Goal: Task Accomplishment & Management: Complete application form

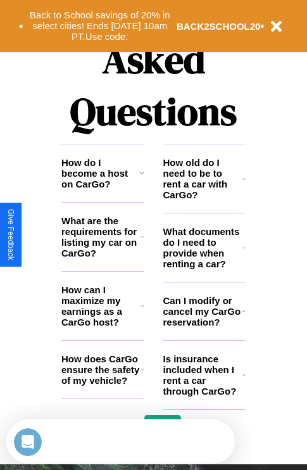
scroll to position [1534, 0]
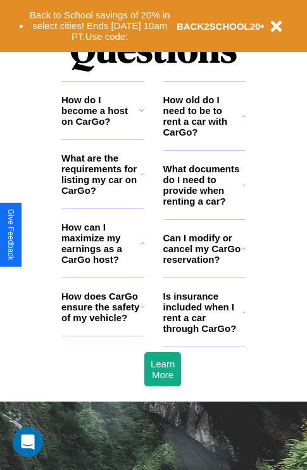
click at [142, 312] on icon at bounding box center [143, 306] width 4 height 10
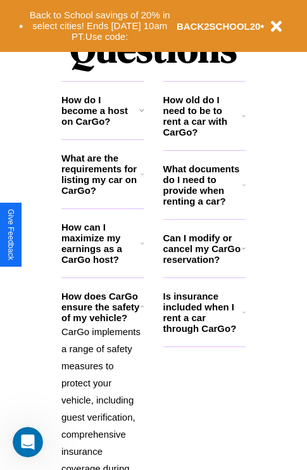
click at [243, 253] on icon at bounding box center [244, 248] width 4 height 10
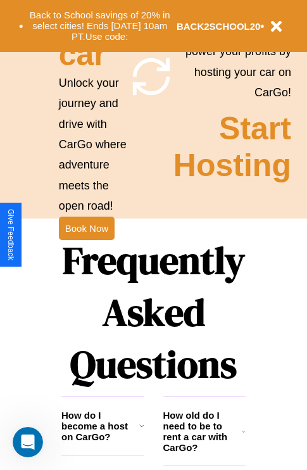
scroll to position [987, 0]
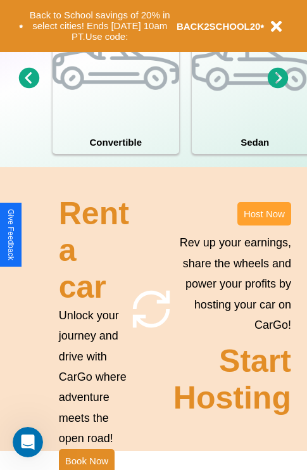
click at [264, 225] on button "Host Now" at bounding box center [264, 213] width 54 height 23
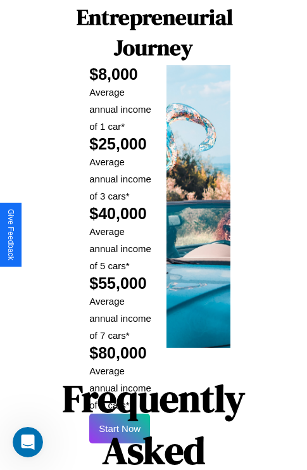
scroll to position [2061, 0]
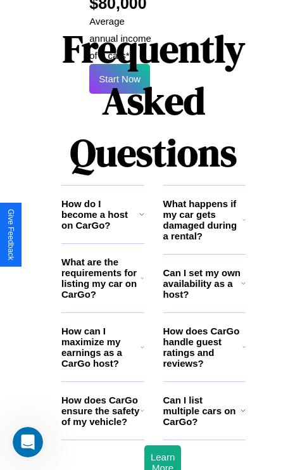
click at [204, 198] on h3 "What happens if my car gets damaged during a rental?" at bounding box center [202, 219] width 79 height 43
click at [204, 325] on h3 "How does CarGo handle guest ratings and reviews?" at bounding box center [202, 346] width 79 height 43
click at [244, 342] on icon at bounding box center [244, 347] width 3 height 10
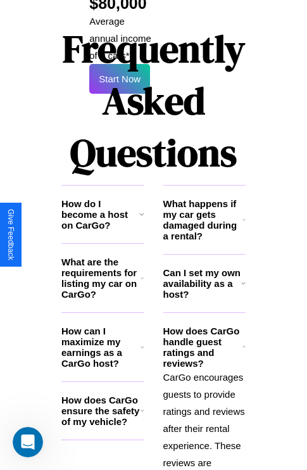
click at [204, 267] on h3 "Can I set my own availability as a host?" at bounding box center [202, 283] width 78 height 32
click at [142, 342] on icon at bounding box center [143, 347] width 4 height 10
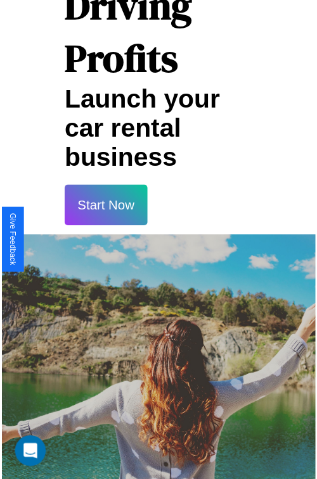
scroll to position [22, 0]
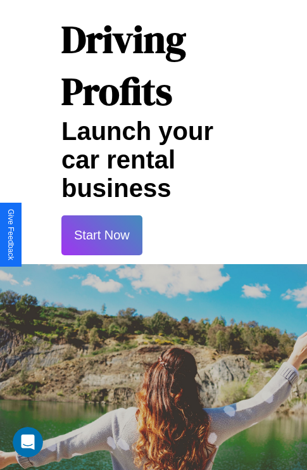
click at [101, 235] on button "Start Now" at bounding box center [101, 235] width 81 height 40
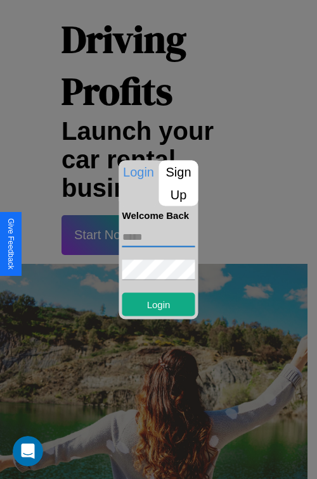
click at [158, 237] on input "text" at bounding box center [158, 237] width 73 height 20
type input "**********"
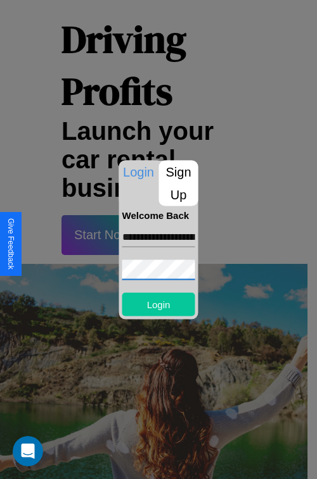
click at [158, 304] on button "Login" at bounding box center [158, 304] width 73 height 23
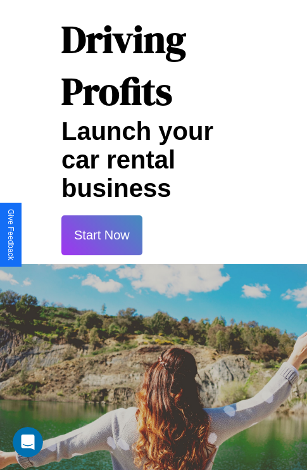
click at [101, 235] on button "Start Now" at bounding box center [101, 235] width 81 height 40
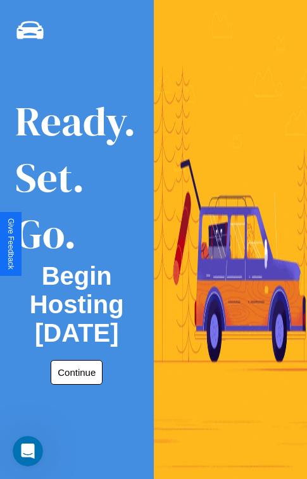
click at [74, 372] on button "Continue" at bounding box center [77, 372] width 52 height 25
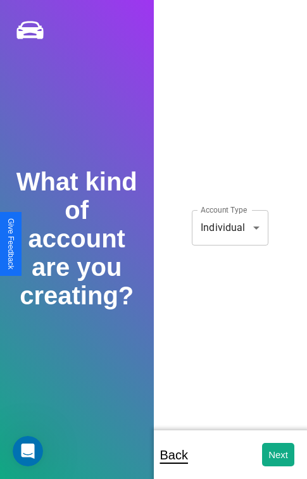
click at [230, 227] on body "**********" at bounding box center [153, 248] width 307 height 496
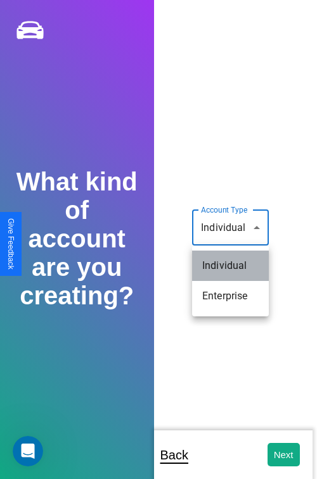
click at [230, 266] on li "Individual" at bounding box center [230, 266] width 77 height 30
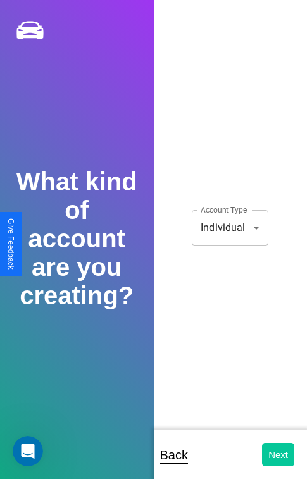
click at [278, 455] on button "Next" at bounding box center [278, 454] width 32 height 23
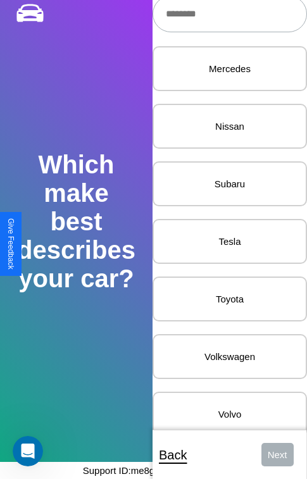
scroll to position [1638, 0]
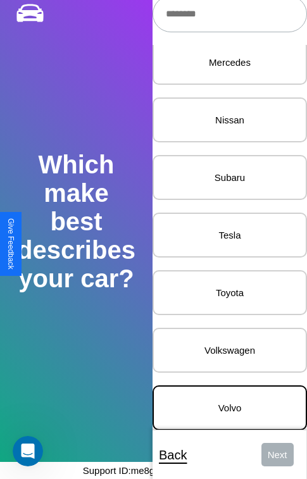
click at [220, 400] on p "Volvo" at bounding box center [230, 408] width 127 height 17
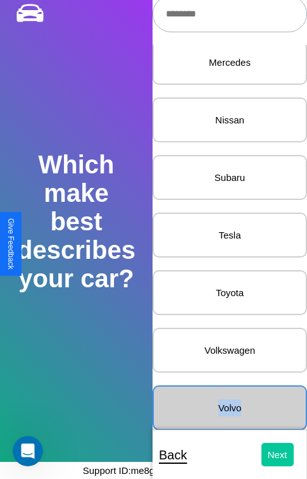
click at [268, 455] on button "Next" at bounding box center [278, 454] width 32 height 23
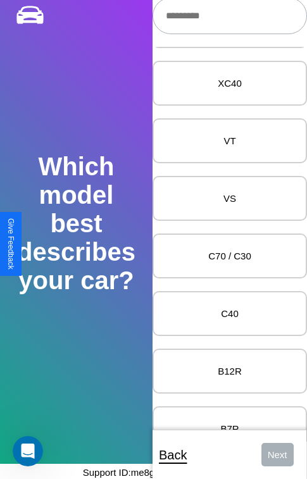
scroll to position [3931, 0]
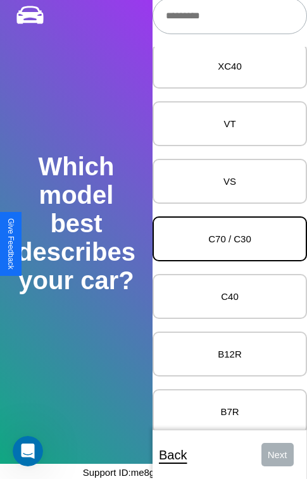
click at [220, 239] on p "C70 / C30" at bounding box center [230, 238] width 127 height 17
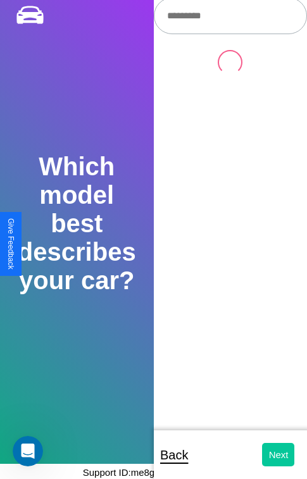
scroll to position [0, 0]
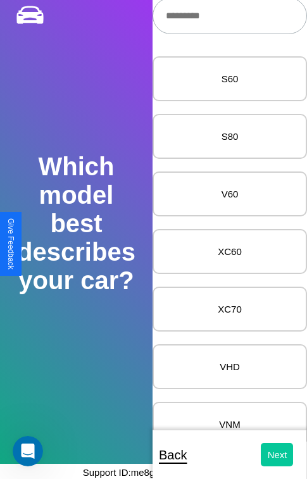
click at [268, 455] on button "Next" at bounding box center [278, 454] width 32 height 23
